Goal: Use online tool/utility: Utilize a website feature to perform a specific function

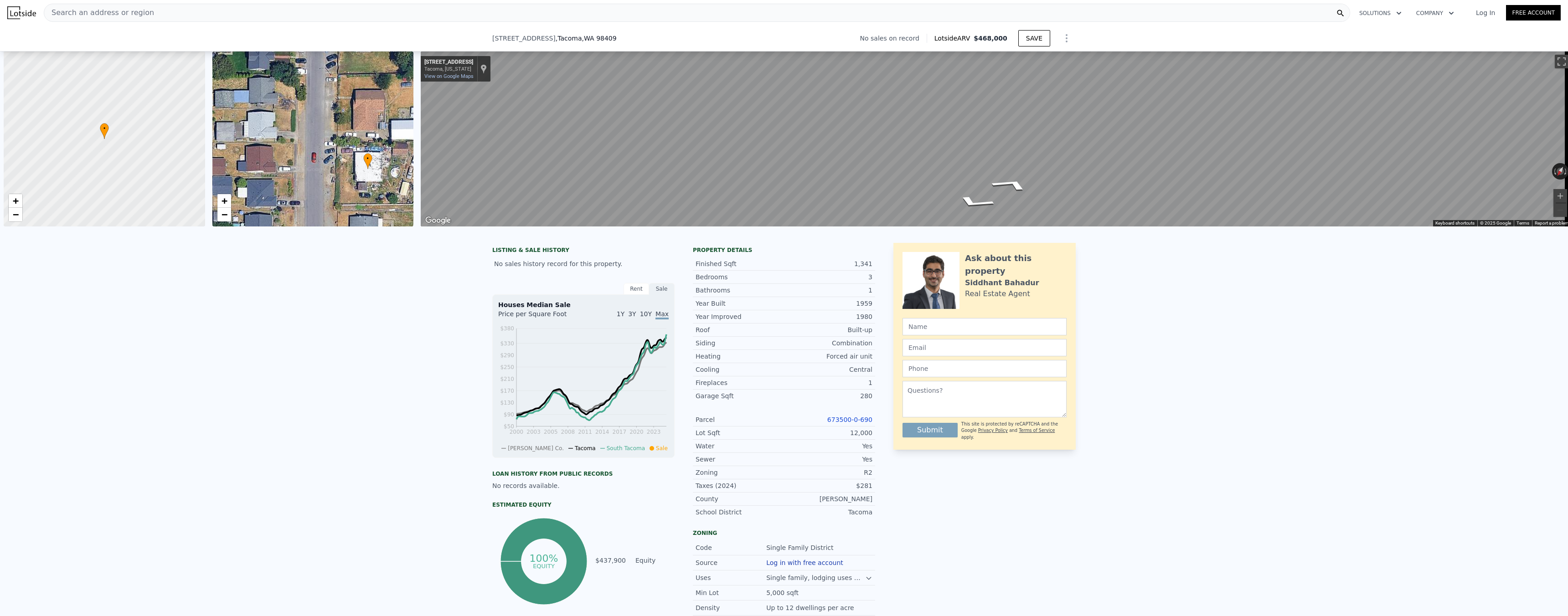
scroll to position [0, 262]
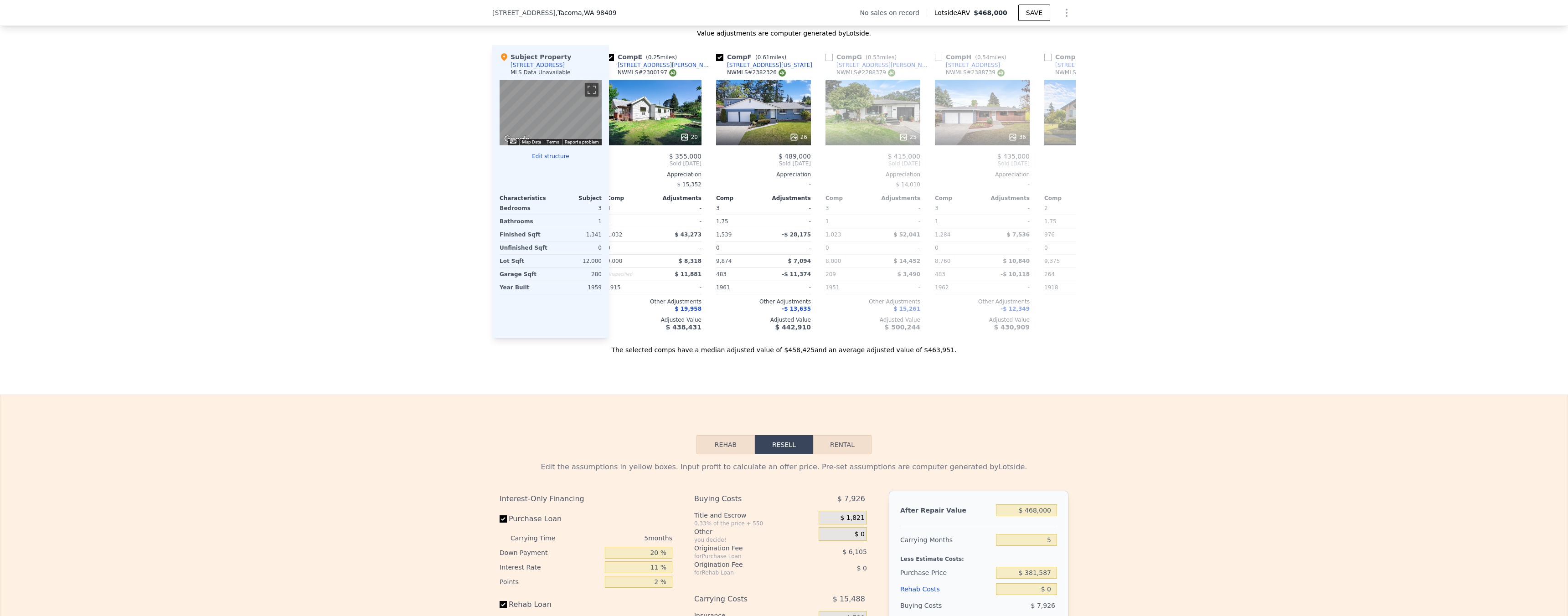
scroll to position [1147, 0]
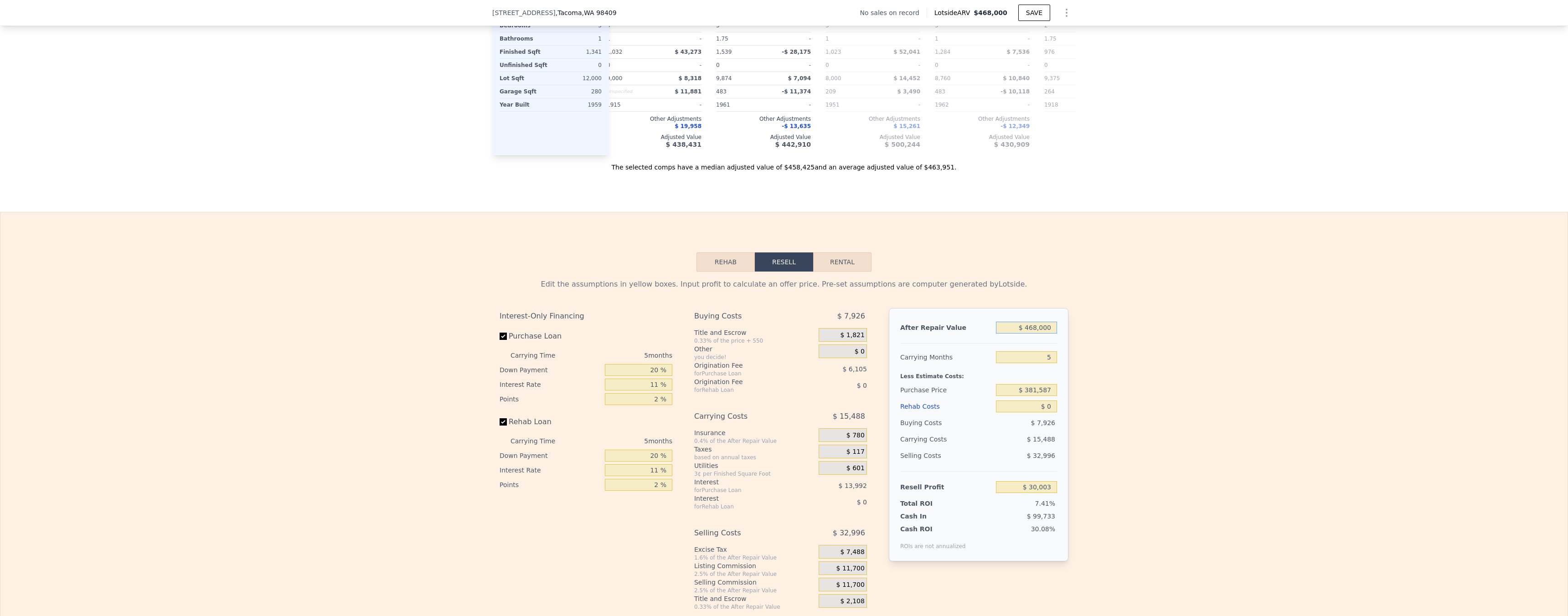
click at [1036, 334] on input "$ 468,000" at bounding box center [1026, 327] width 61 height 12
click at [1033, 334] on input "$ 468,000" at bounding box center [1026, 327] width 61 height 12
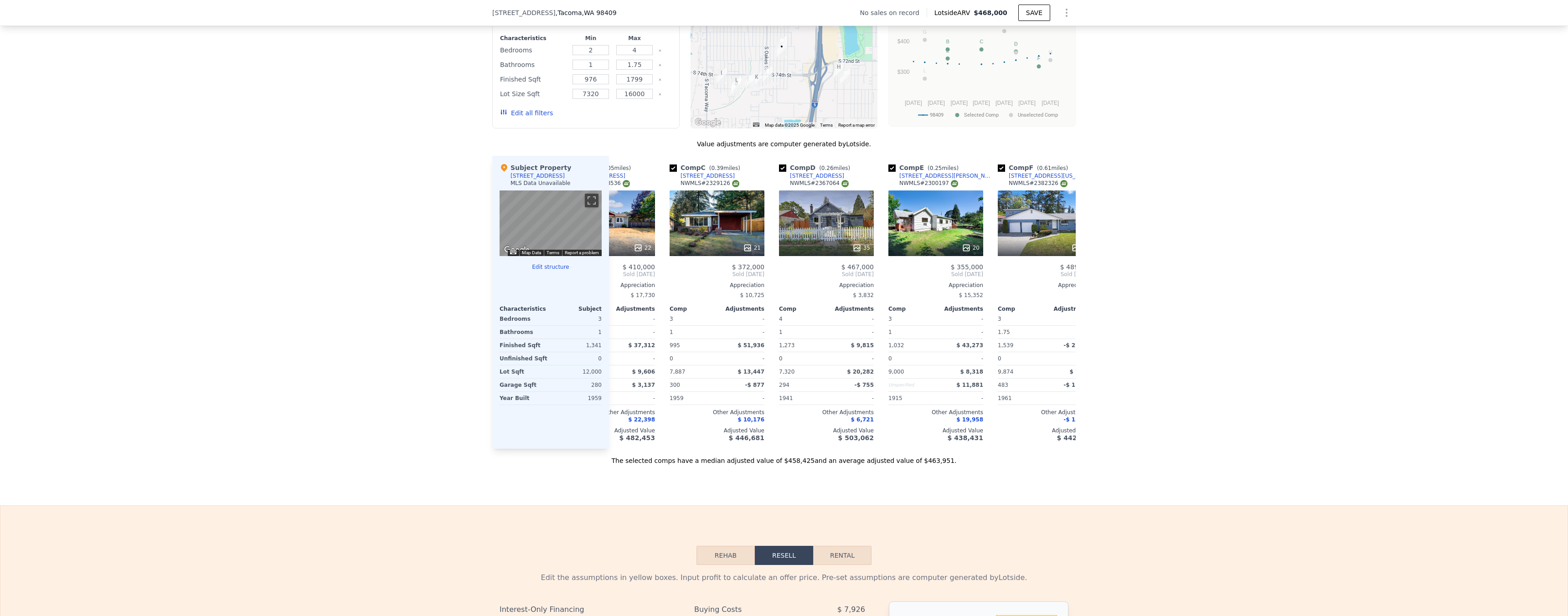
scroll to position [0, 167]
click at [853, 252] on icon at bounding box center [858, 248] width 9 height 9
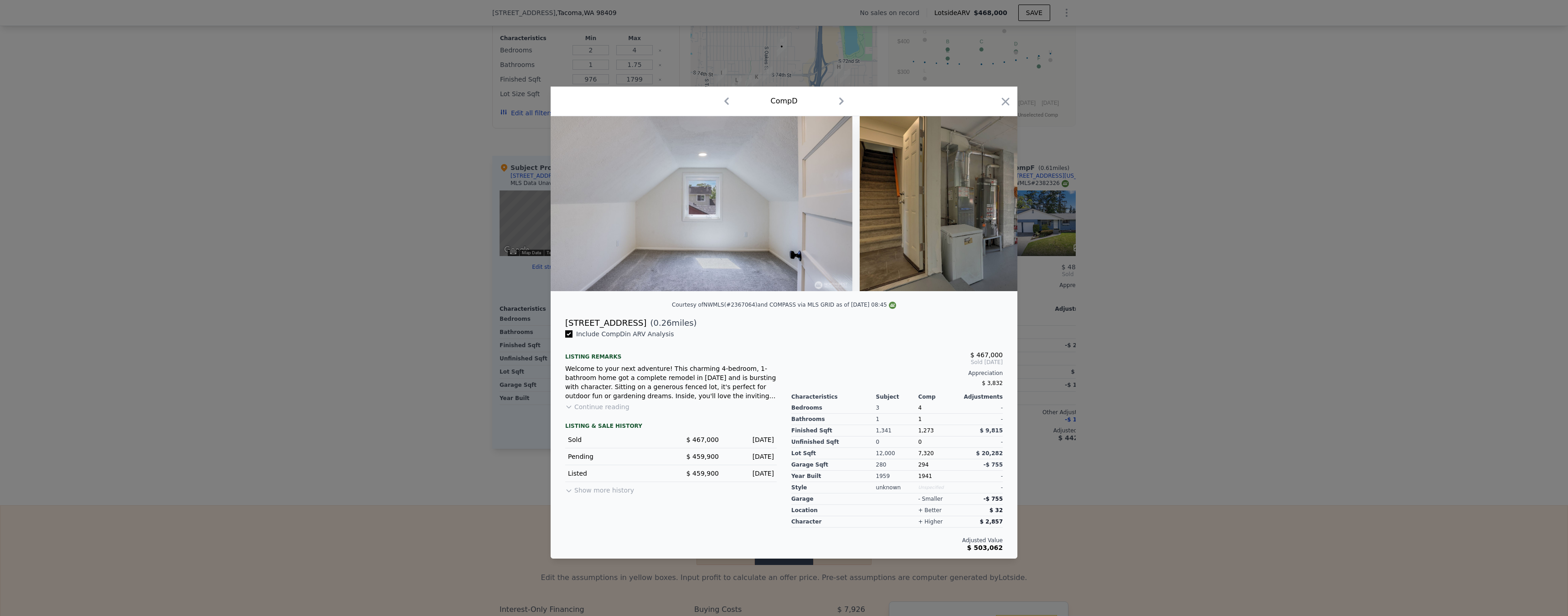
scroll to position [0, 6396]
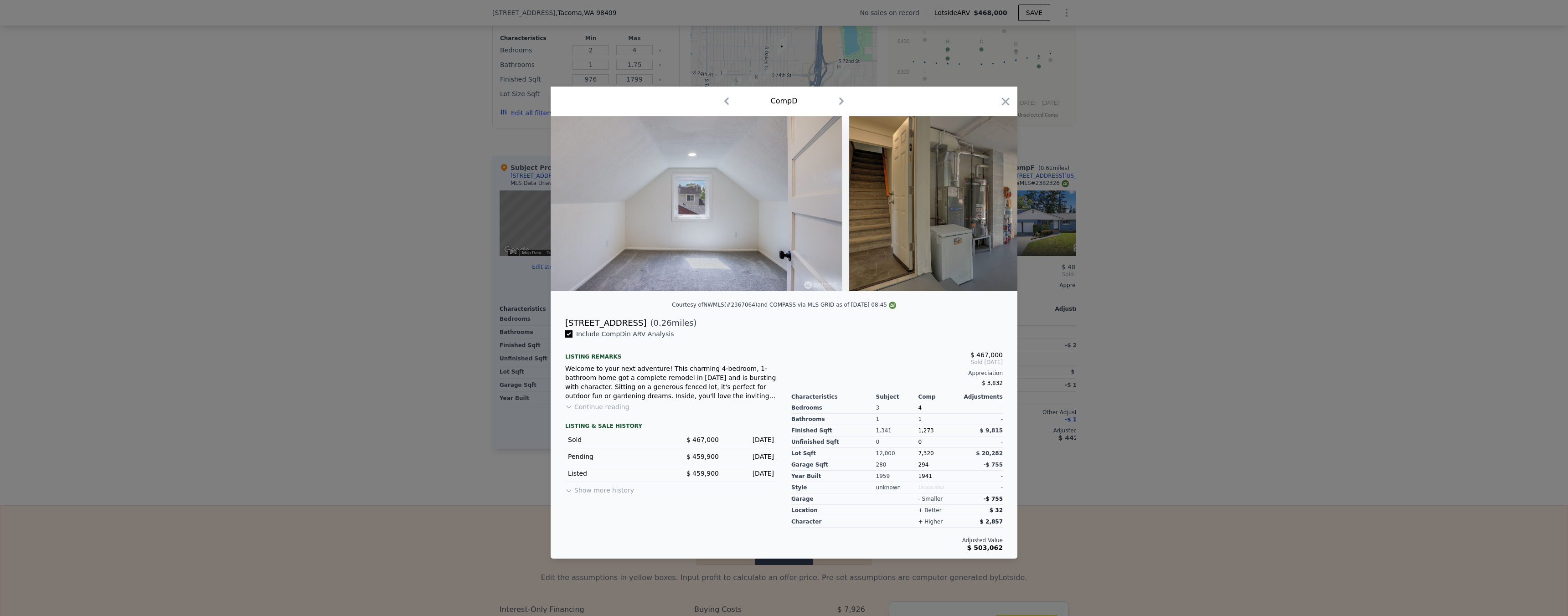
click at [1124, 290] on div at bounding box center [784, 308] width 1568 height 616
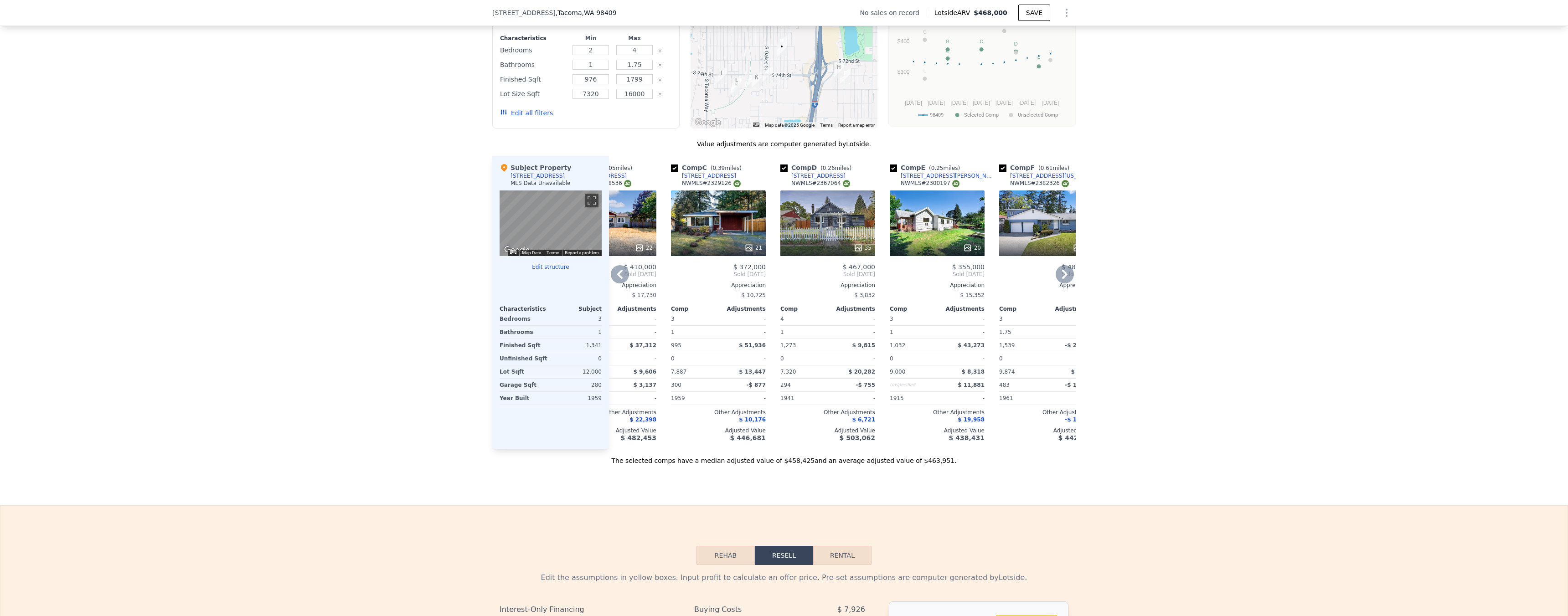
scroll to position [1044, 0]
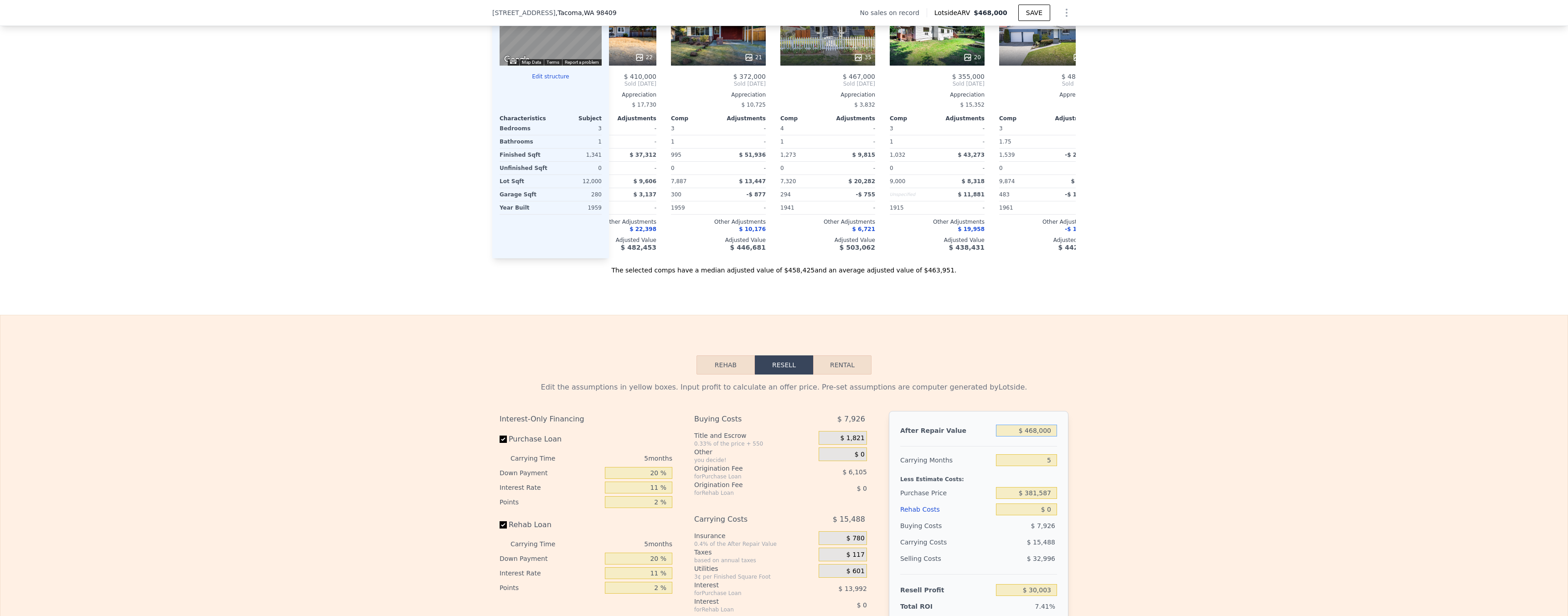
click at [1045, 437] on input "$ 468,000" at bounding box center [1026, 430] width 61 height 12
click at [1044, 437] on input "$ 468,000" at bounding box center [1026, 430] width 61 height 12
type input "$ 46"
type input "-$ 404,728"
type input "$ 460"
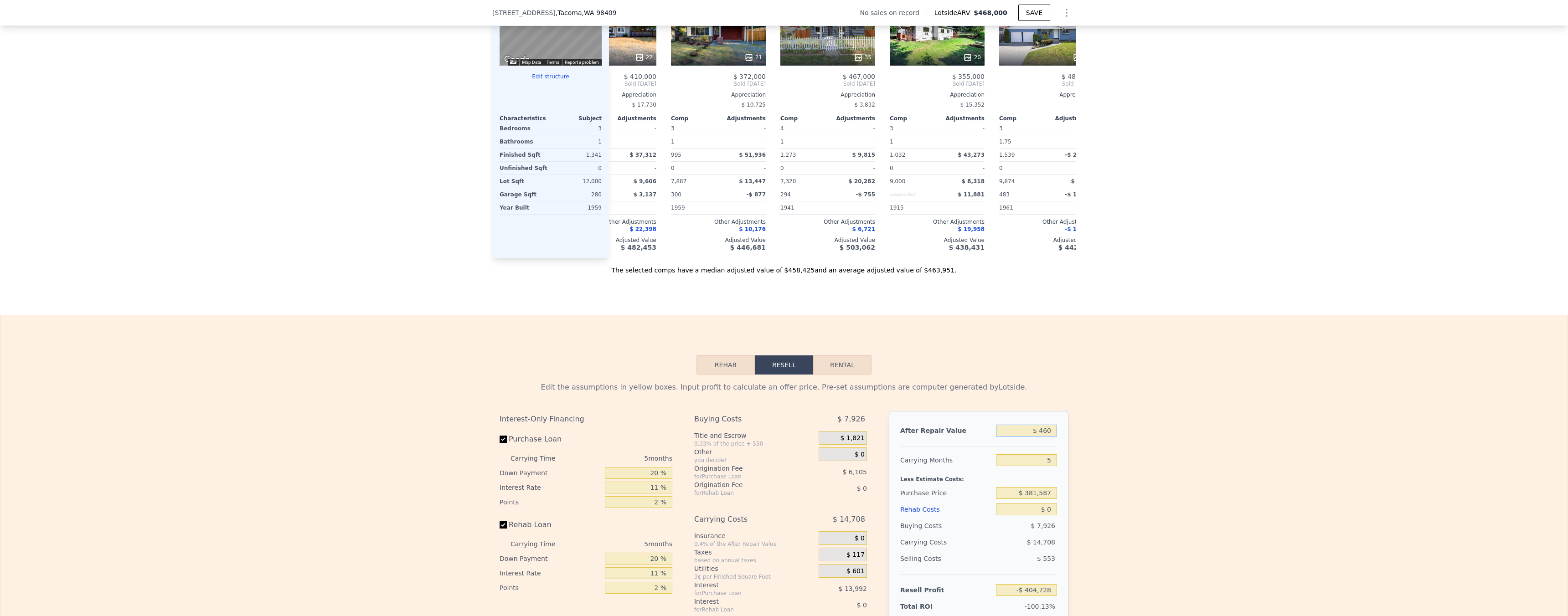
type input "-$ 404,345"
type input "$ 4,600"
type input "-$ 400,498"
type input "$ 46,000"
type input "-$ 362,037"
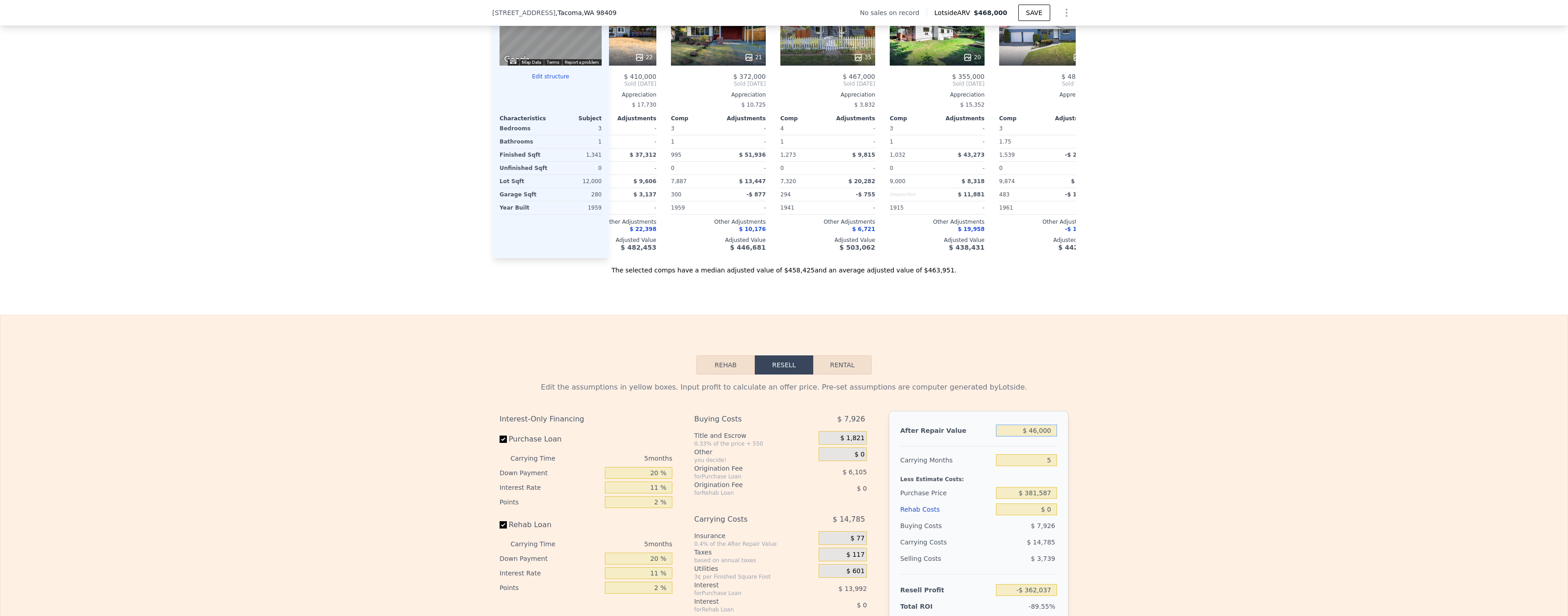
type input "$ 460,000"
type input "$ 22,570"
type input "$ 460,000"
drag, startPoint x: 1120, startPoint y: 412, endPoint x: 1119, endPoint y: 416, distance: 4.1
click at [1120, 412] on div "Edit the assumptions in yellow boxes. Input profit to calculate an offer price.…" at bounding box center [784, 543] width 1567 height 339
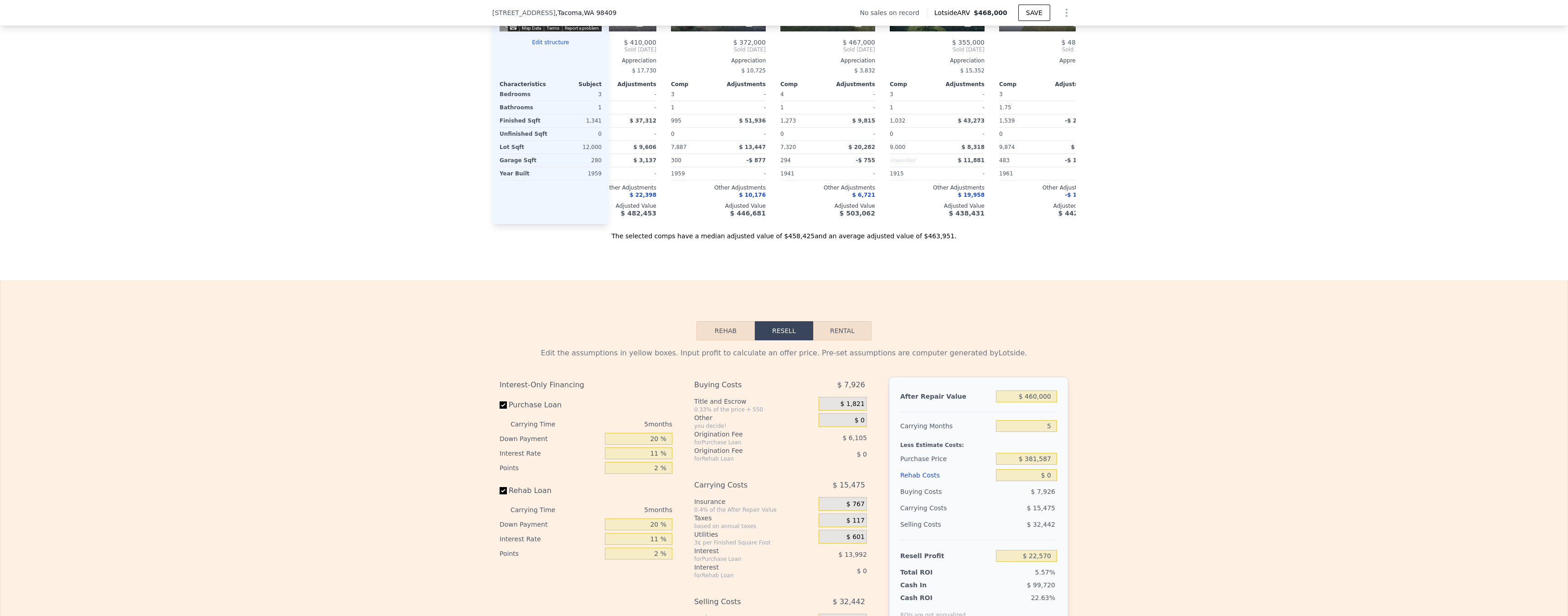
scroll to position [1123, 0]
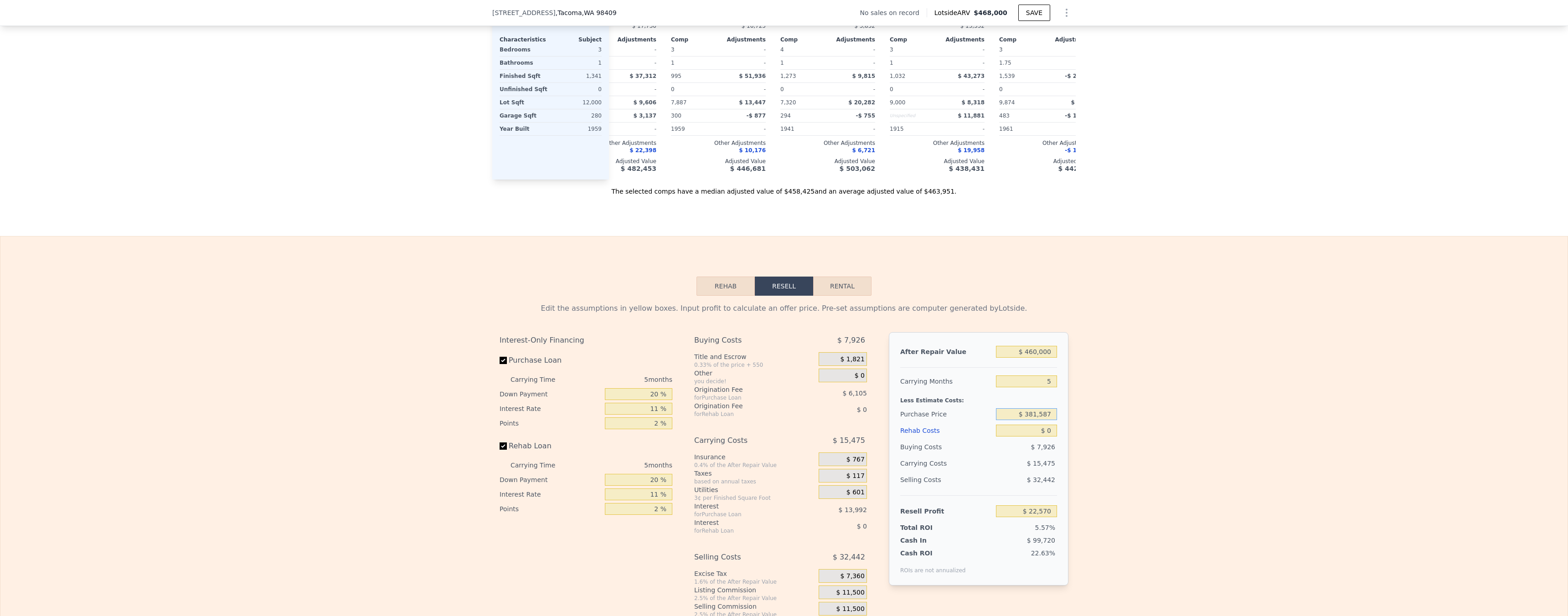
click at [1033, 420] on input "$ 381,587" at bounding box center [1026, 414] width 61 height 12
type input "$ 290,000"
click at [1195, 468] on div "Edit the assumptions in yellow boxes. Input profit to calculate an offer price.…" at bounding box center [784, 465] width 1567 height 339
type input "$ 119,282"
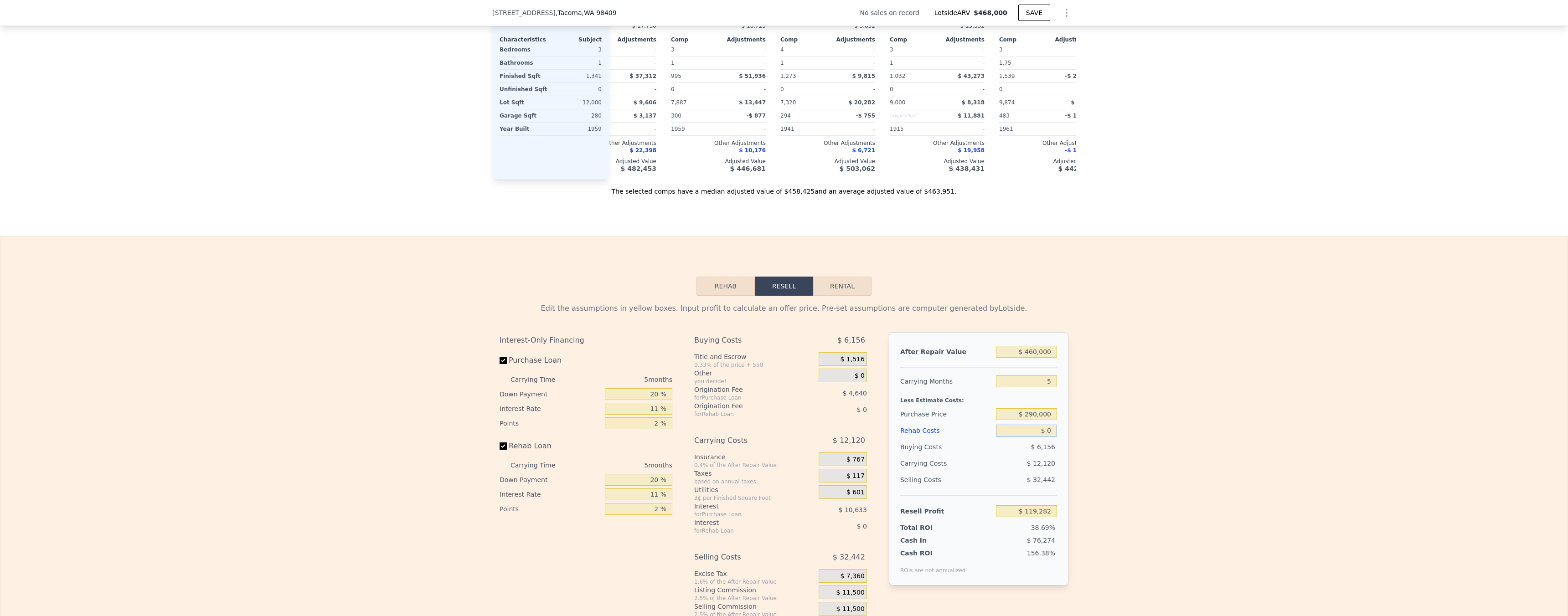
click at [1044, 437] on input "$ 0" at bounding box center [1026, 430] width 61 height 12
type input "$ 10"
type input "$ 119,272"
type input "$ 100"
type input "$ 119,175"
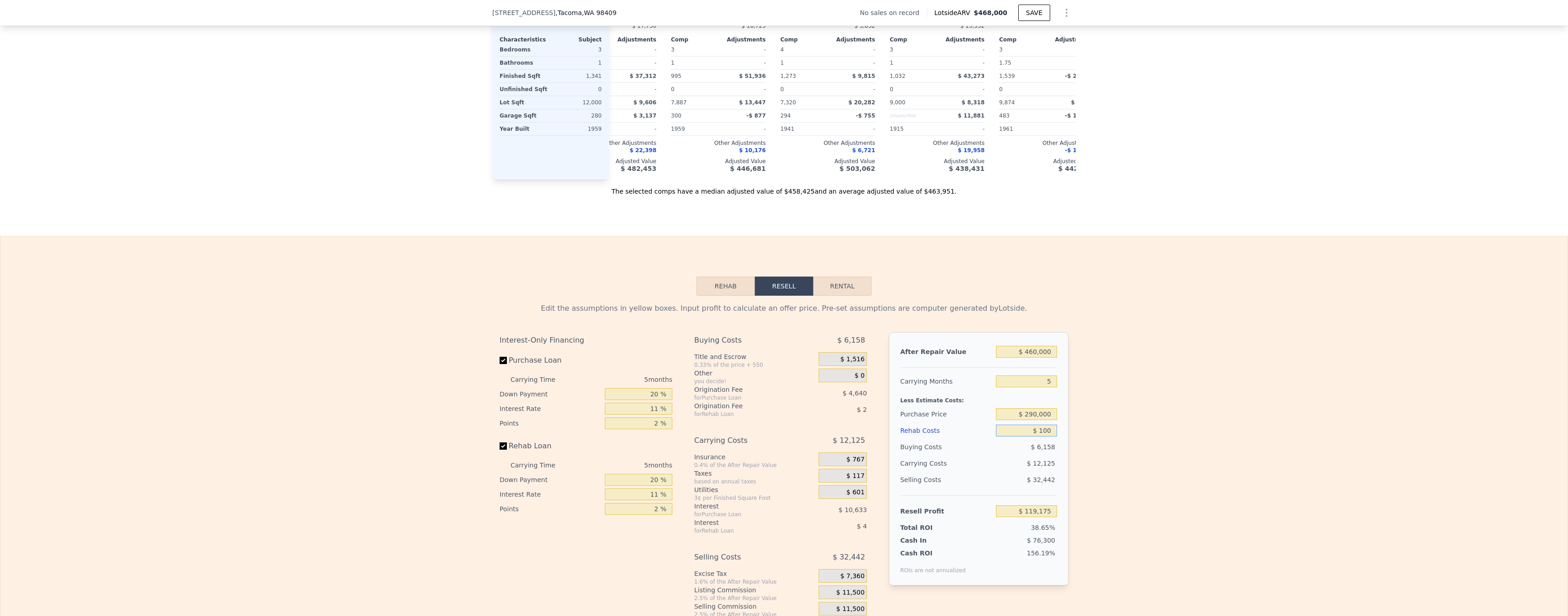
type input "$ 1,000"
type input "$ 118,231"
type input "$ 10,000"
type input "$ 108,757"
type input "$ 100,000"
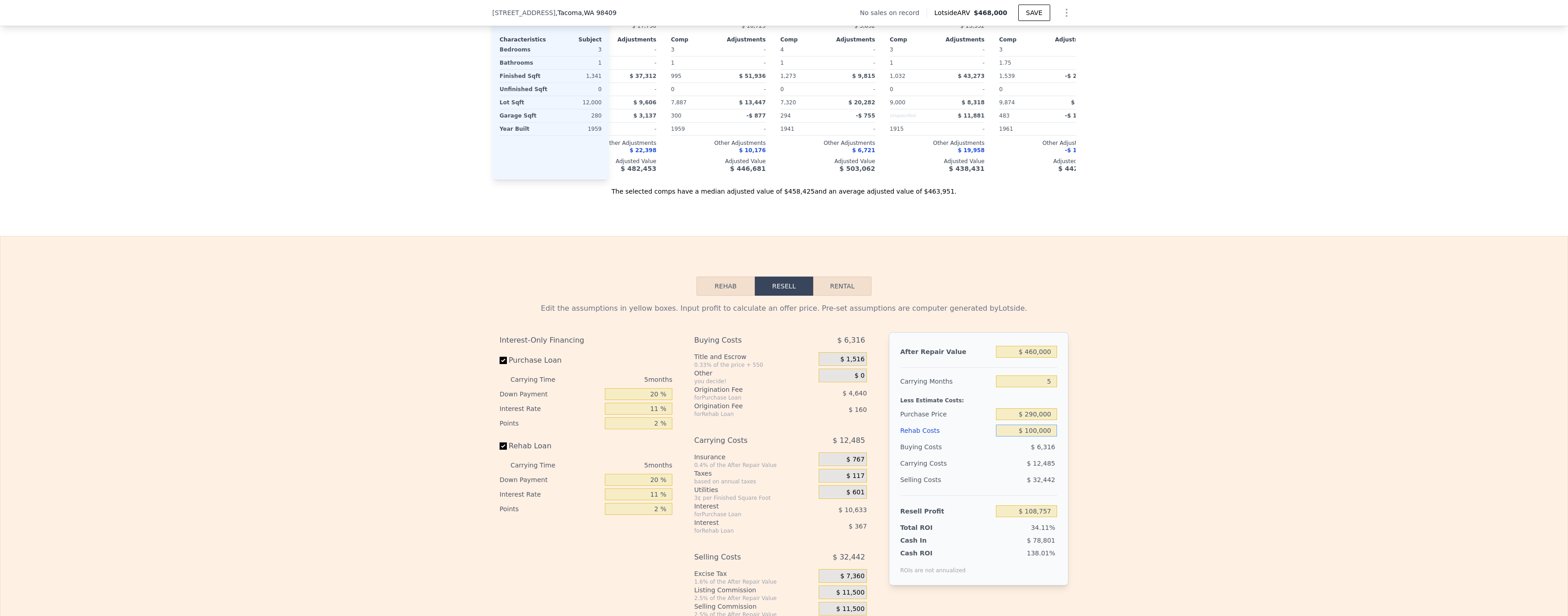
type input "$ 14,017"
type input "$ 100,000"
click at [1033, 420] on input "$ 290,000" at bounding box center [1026, 414] width 61 height 12
type input "$ 260,000"
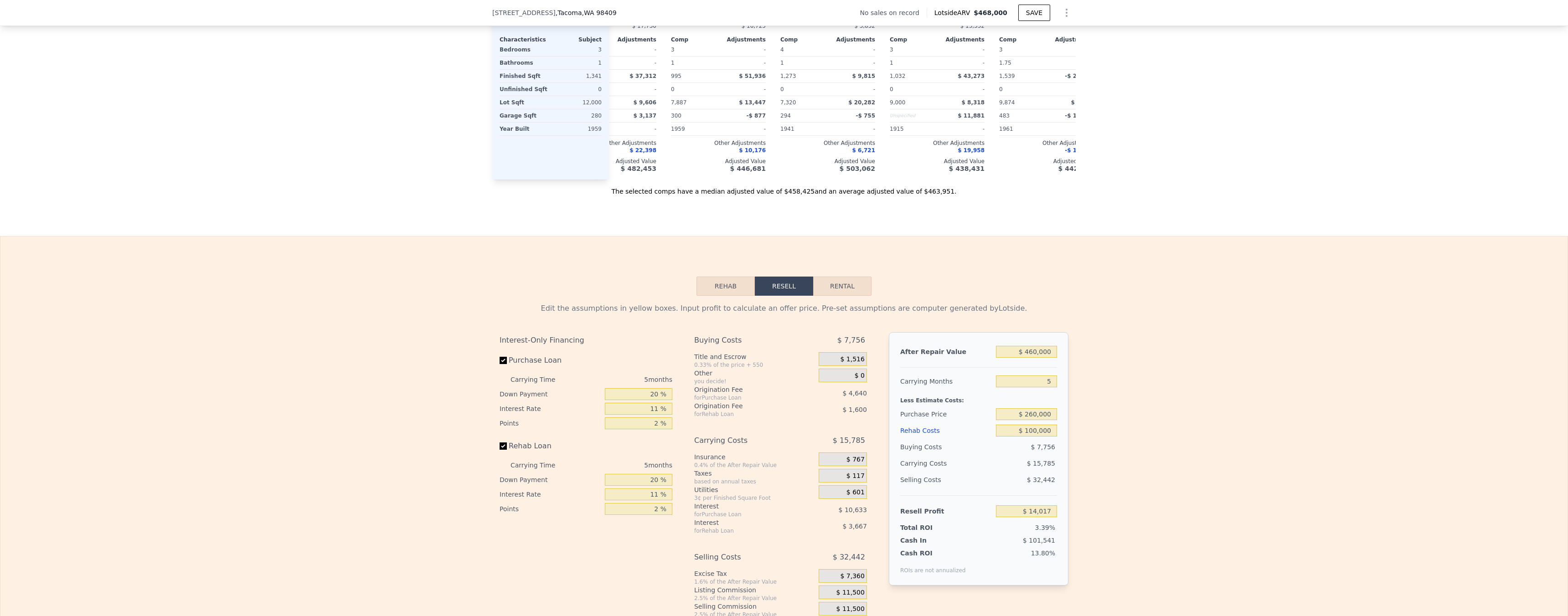
type input "$ 45,697"
click at [1098, 377] on div "Edit the assumptions in yellow boxes. Input profit to calculate an offer price.…" at bounding box center [784, 465] width 1567 height 339
click at [1041, 420] on input "$ 260,000" at bounding box center [1026, 414] width 61 height 12
type input "$ 250,000"
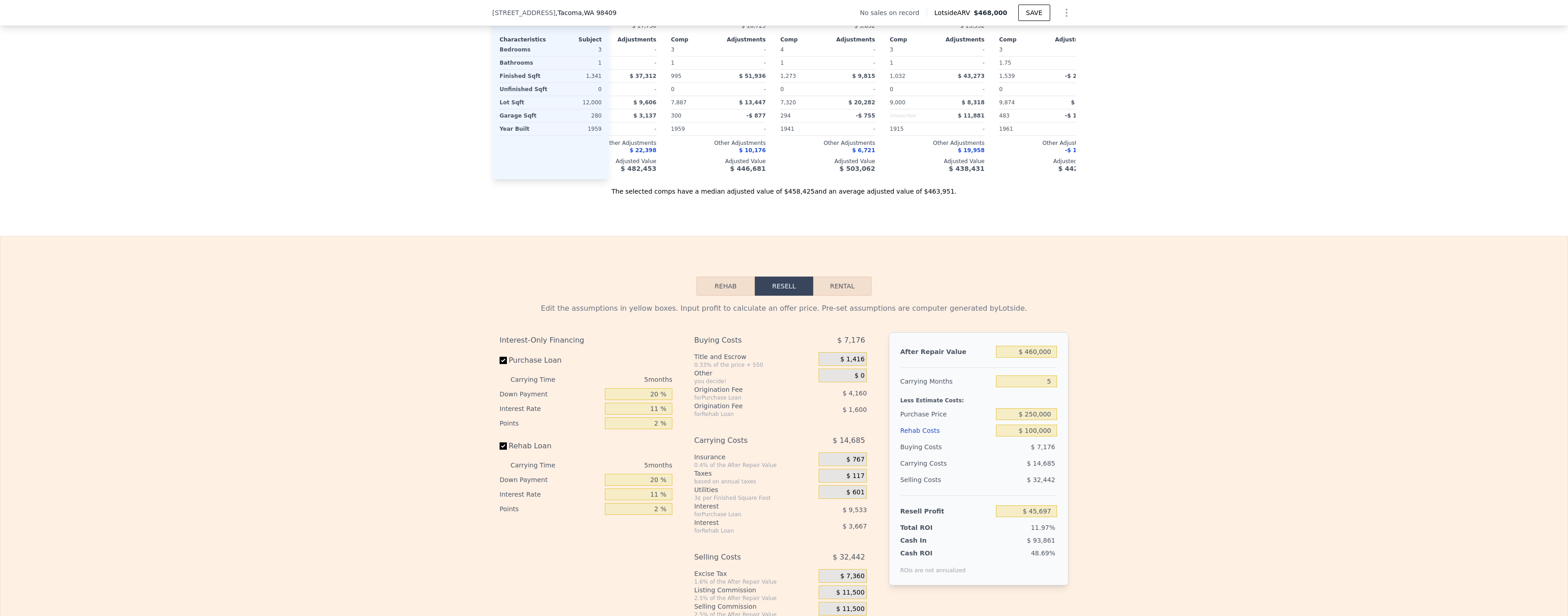
click at [1083, 418] on div "Edit the assumptions in yellow boxes. Input profit to calculate an offer price.…" at bounding box center [784, 465] width 1567 height 339
type input "$ 56,260"
click at [1088, 388] on div "Edit the assumptions in yellow boxes. Input profit to calculate an offer price.…" at bounding box center [784, 465] width 1567 height 339
click at [1044, 420] on input "$ 250,000" at bounding box center [1026, 414] width 61 height 12
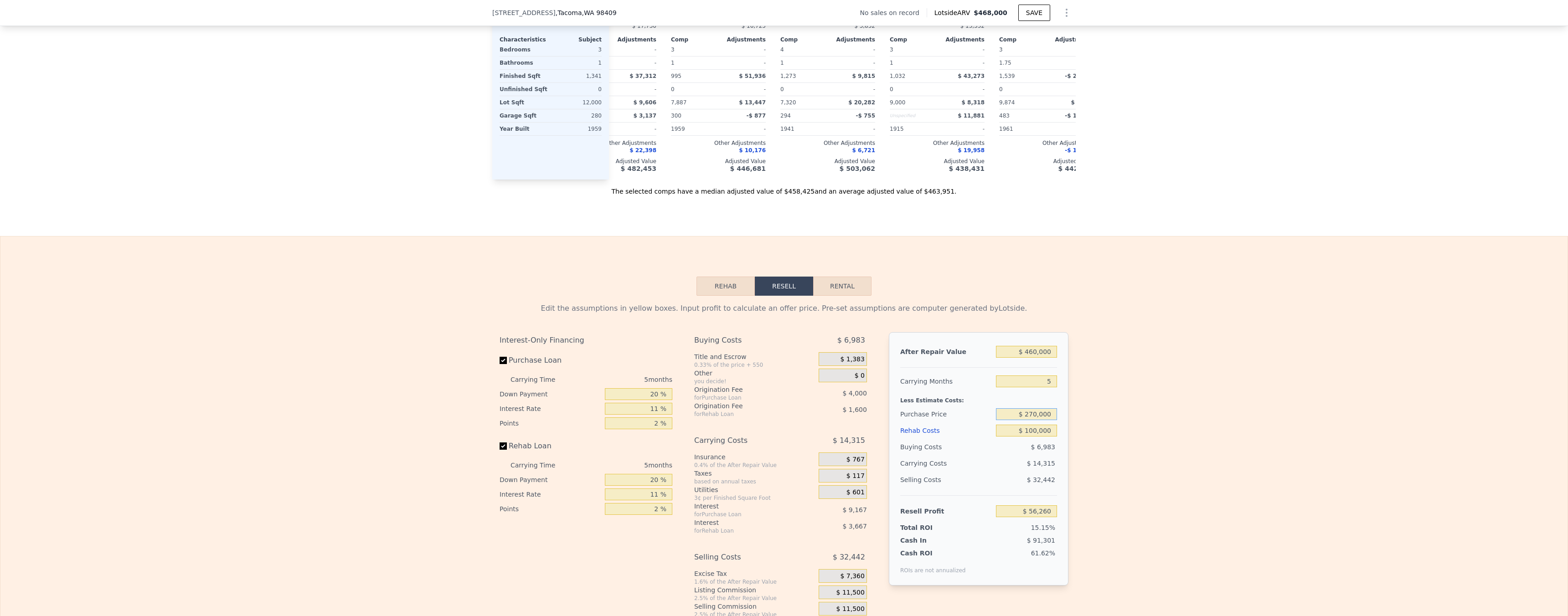
type input "$ 270,000"
type input "$ 35,139"
click at [1221, 348] on div "Edit the assumptions in yellow boxes. Input profit to calculate an offer price.…" at bounding box center [784, 465] width 1567 height 339
click at [1043, 420] on input "$ 270,000" at bounding box center [1026, 414] width 61 height 12
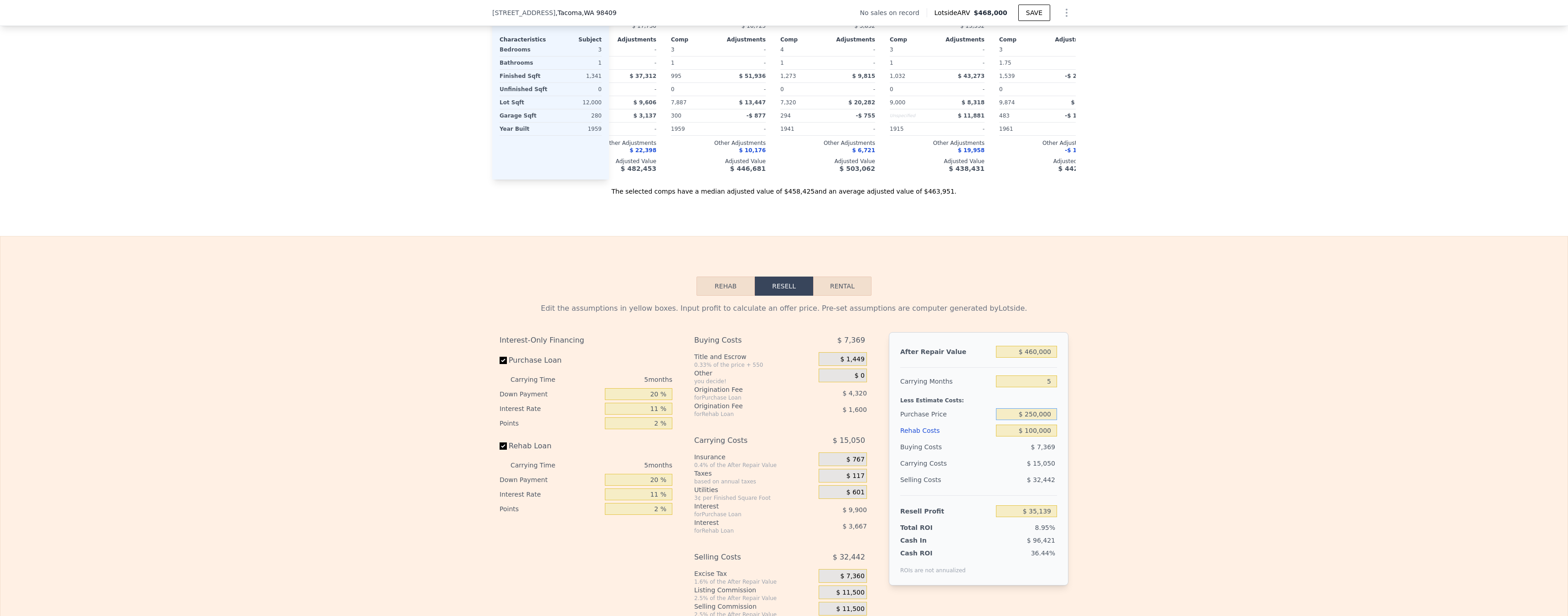
type input "$ 250,000"
click at [1086, 444] on div "Edit the assumptions in yellow boxes. Input profit to calculate an offer price.…" at bounding box center [784, 465] width 1567 height 339
type input "$ 56,260"
click at [1037, 358] on input "$ 460,000" at bounding box center [1026, 351] width 61 height 12
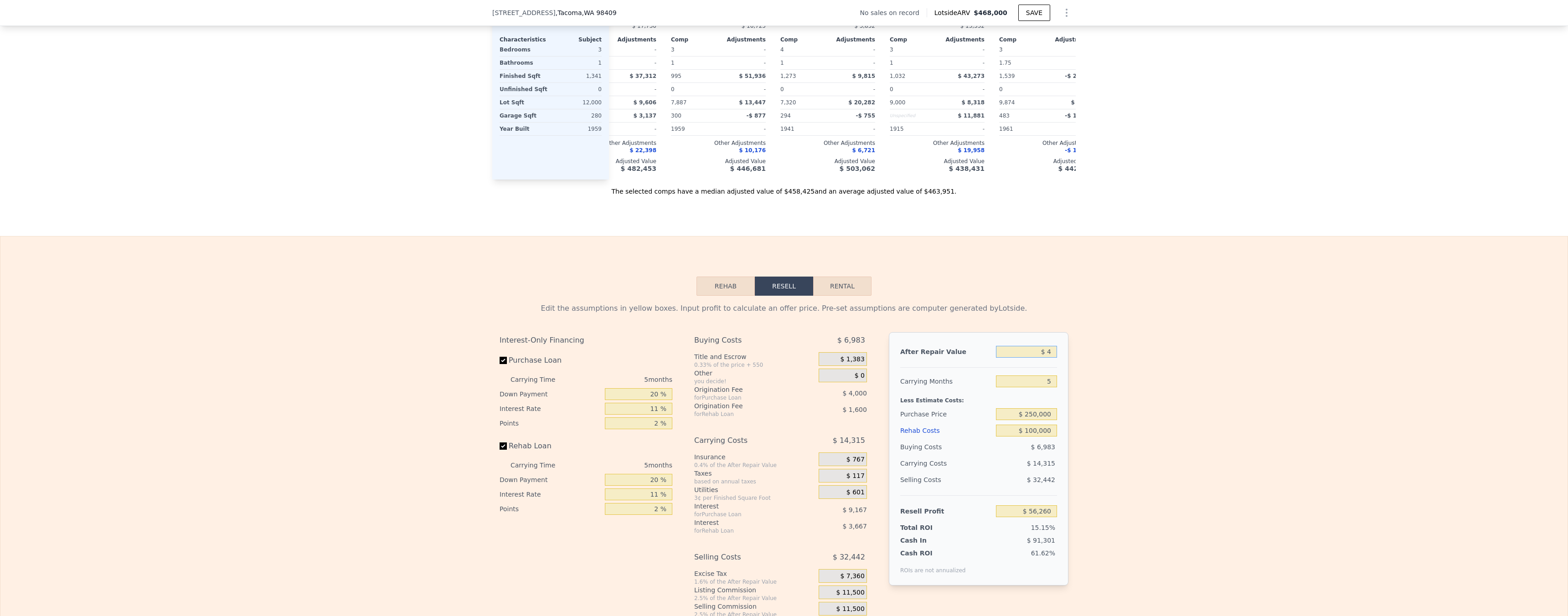
type input "$ 45"
type input "-$ 371,039"
type input "$ 450"
type input "-$ 370,662"
type input "$ 4,500"
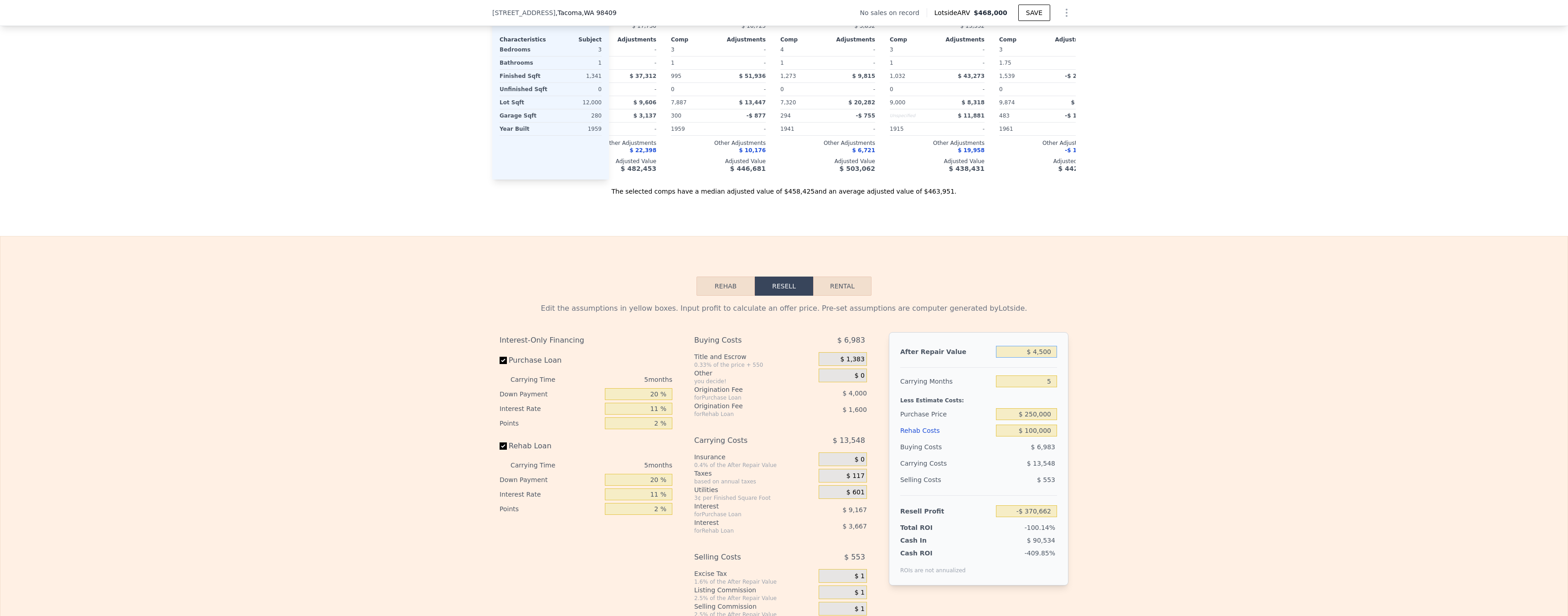
type input "-$ 366,902"
type input "$ 45,000"
type input "-$ 329,276"
type input "$ 450,000"
type input "$ 46,970"
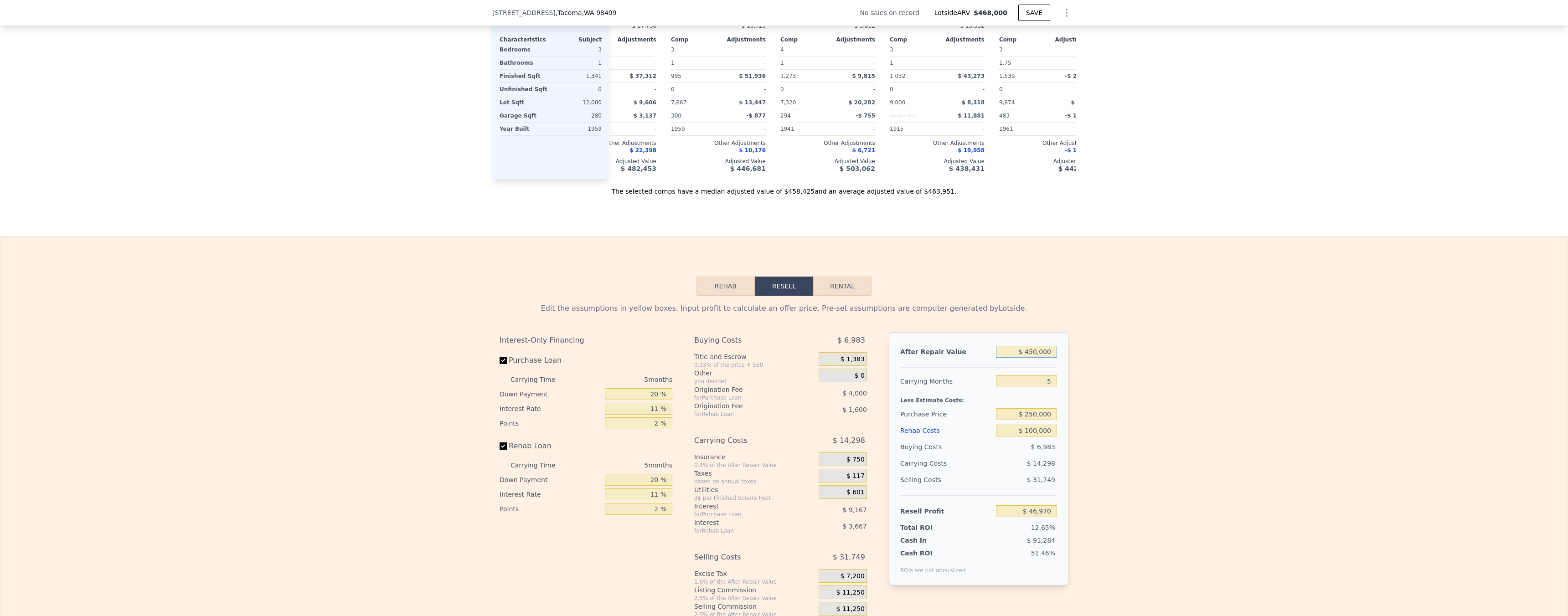
type input "$ 450,000"
click at [1046, 388] on input "5" at bounding box center [1026, 381] width 61 height 12
type input "6"
type input "$ 44,110"
type input "6"
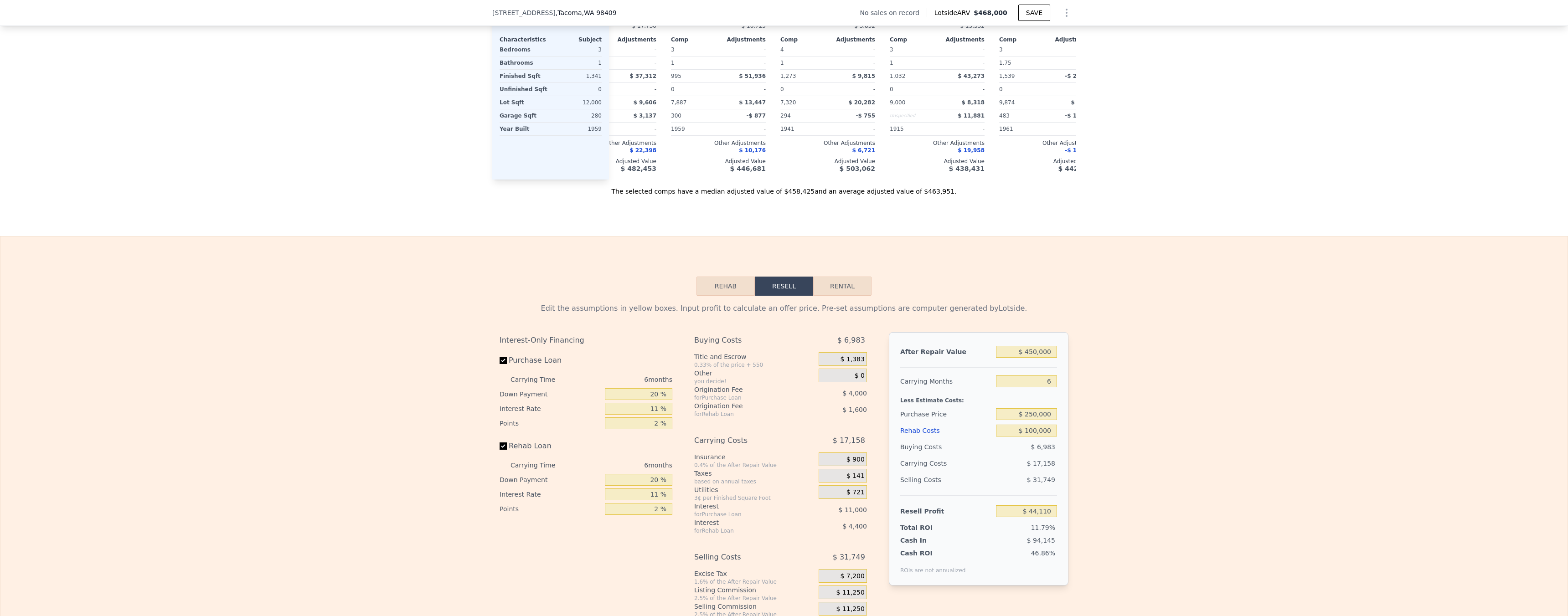
click at [1130, 396] on div "Edit the assumptions in yellow boxes. Input profit to calculate an offer price.…" at bounding box center [784, 465] width 1567 height 339
